Goal: Check status: Check status

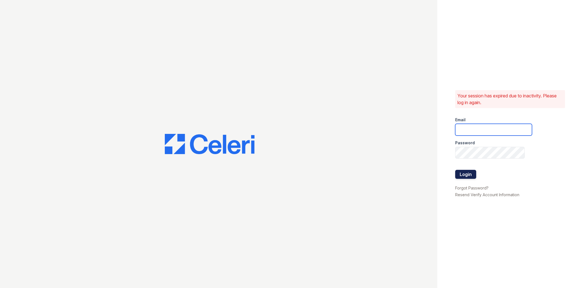
type input "[EMAIL_ADDRESS][DOMAIN_NAME]"
click at [471, 173] on button "Login" at bounding box center [465, 174] width 21 height 9
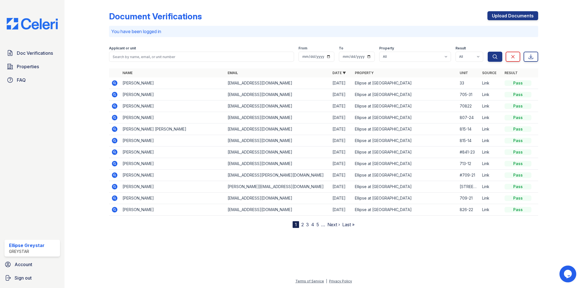
click at [115, 92] on icon at bounding box center [115, 95] width 6 height 6
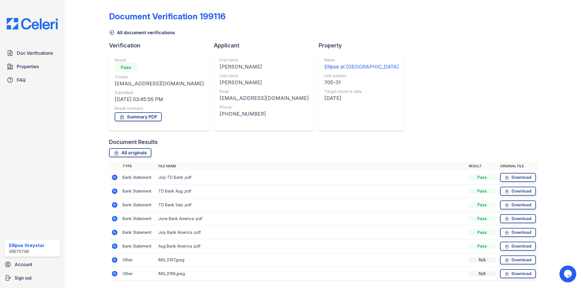
click at [114, 175] on icon at bounding box center [115, 177] width 6 height 6
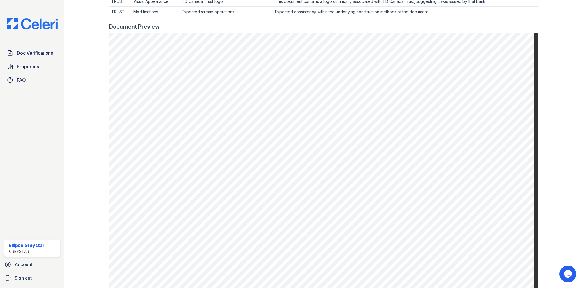
scroll to position [208, 0]
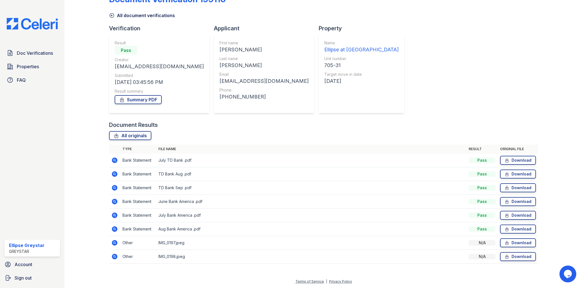
click at [115, 243] on icon at bounding box center [114, 242] width 7 height 7
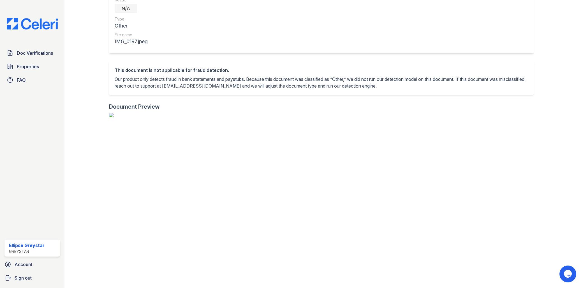
scroll to position [156, 0]
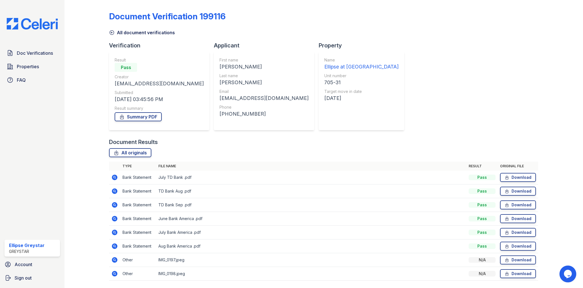
click at [116, 246] on icon at bounding box center [115, 246] width 6 height 6
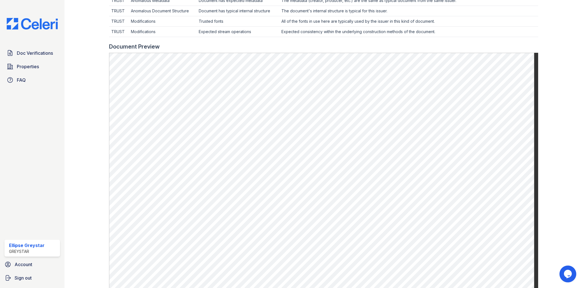
scroll to position [280, 0]
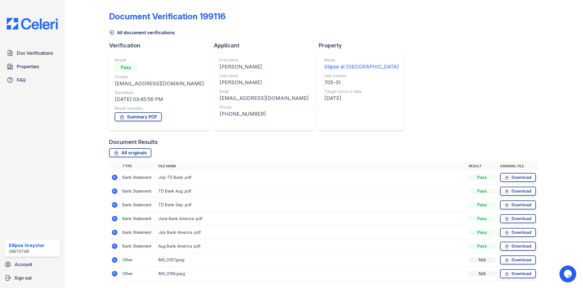
click at [115, 177] on icon at bounding box center [115, 177] width 6 height 6
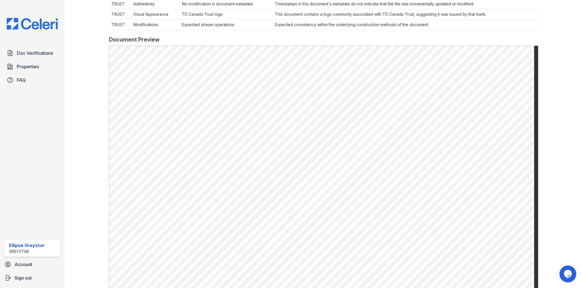
scroll to position [208, 0]
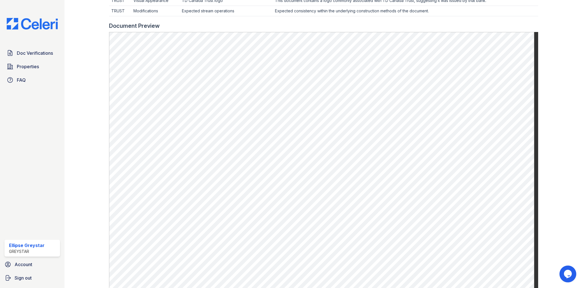
click at [559, 77] on div at bounding box center [556, 56] width 36 height 525
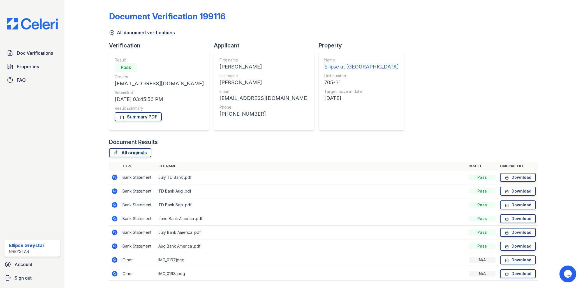
click at [116, 218] on icon at bounding box center [115, 219] width 6 height 6
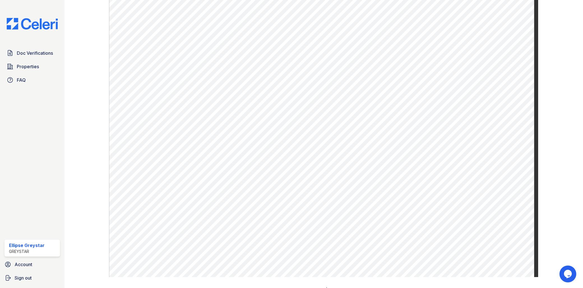
scroll to position [280, 0]
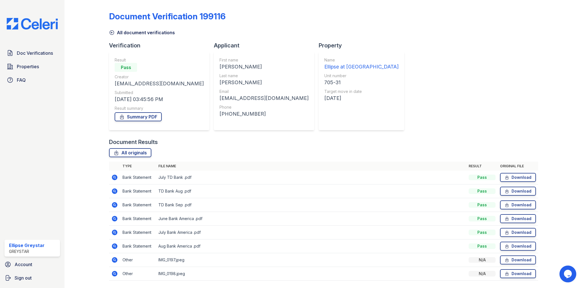
click at [115, 231] on icon at bounding box center [114, 232] width 7 height 7
click at [117, 245] on icon at bounding box center [114, 246] width 7 height 7
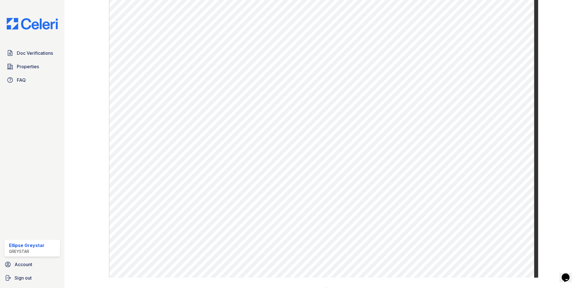
scroll to position [280, 0]
